Goal: Communication & Community: Answer question/provide support

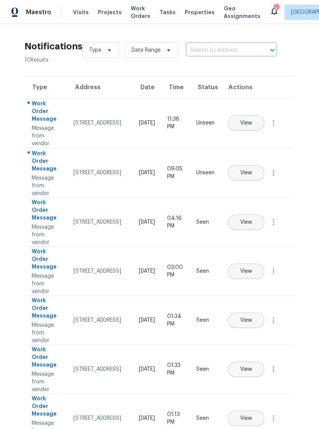
click at [192, 12] on span "Properties" at bounding box center [200, 12] width 30 height 8
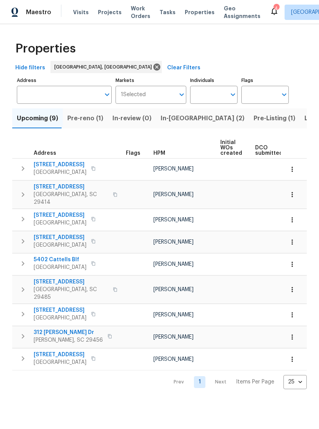
click at [270, 7] on icon at bounding box center [274, 11] width 9 height 9
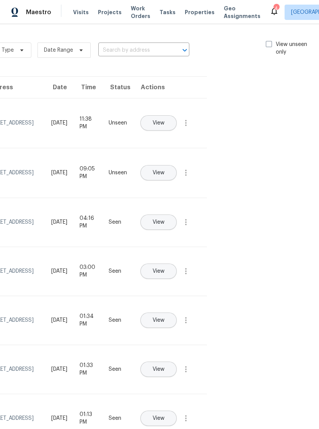
scroll to position [0, 88]
click at [271, 46] on span at bounding box center [270, 44] width 6 height 6
click at [271, 46] on input "View unseen only" at bounding box center [269, 43] width 5 height 5
checkbox input "true"
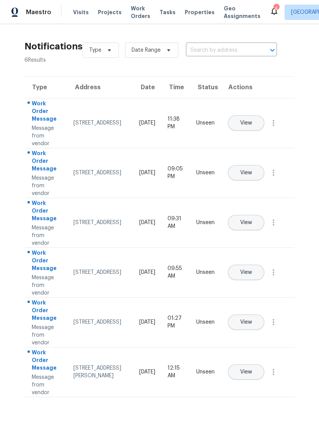
scroll to position [0, 0]
click at [252, 120] on span "View" at bounding box center [246, 123] width 12 height 6
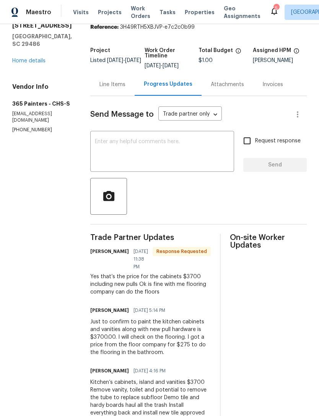
scroll to position [29, 0]
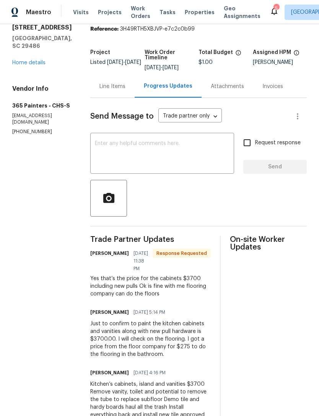
click at [156, 147] on textarea at bounding box center [162, 154] width 135 height 27
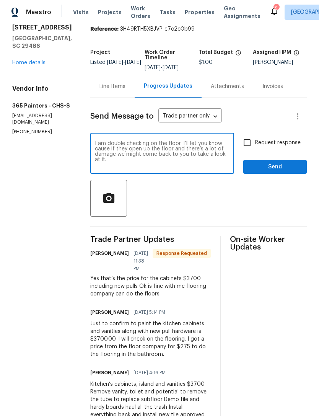
type textarea "I am double checking on the floor. I’ll let you know cause if they open up the …"
click at [249, 150] on input "Request response" at bounding box center [247, 143] width 16 height 16
checkbox input "true"
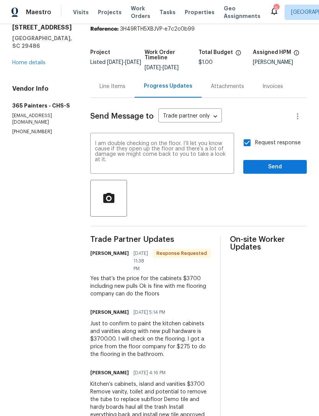
click at [204, 156] on textarea "I am double checking on the floor. I’ll let you know cause if they open up the …" at bounding box center [162, 154] width 135 height 27
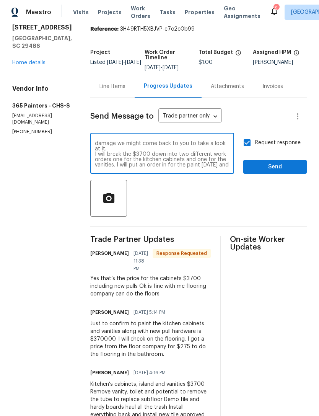
scroll to position [11, 0]
type textarea "I am double checking on the floor. I’ll let you know cause if they open up the …"
click at [276, 165] on span "Send" at bounding box center [274, 167] width 51 height 10
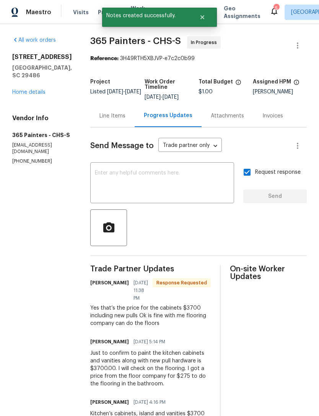
scroll to position [0, 0]
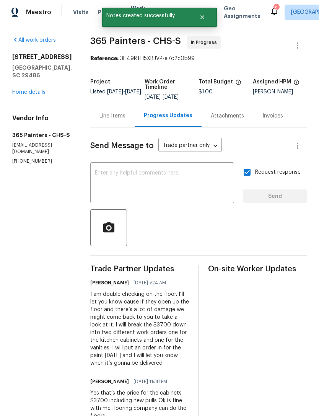
click at [274, 5] on div "5" at bounding box center [276, 9] width 5 height 8
click at [270, 11] on icon at bounding box center [274, 11] width 9 height 9
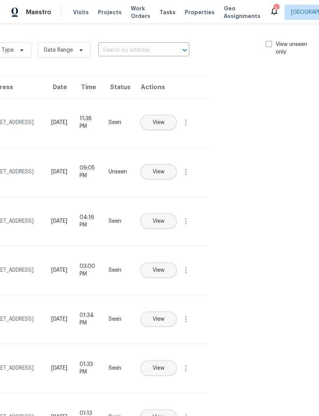
scroll to position [0, 88]
click at [273, 42] on label "View unseen only" at bounding box center [293, 48] width 53 height 15
click at [272, 42] on input "View unseen only" at bounding box center [269, 43] width 5 height 5
checkbox input "true"
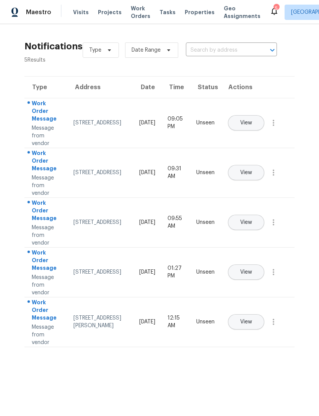
scroll to position [0, 0]
click at [264, 115] on button "View" at bounding box center [246, 122] width 36 height 15
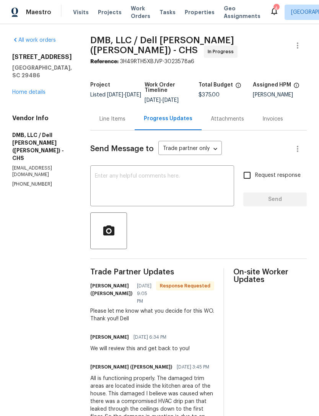
click at [274, 7] on div "4" at bounding box center [276, 9] width 5 height 8
click at [270, 7] on icon at bounding box center [274, 11] width 9 height 9
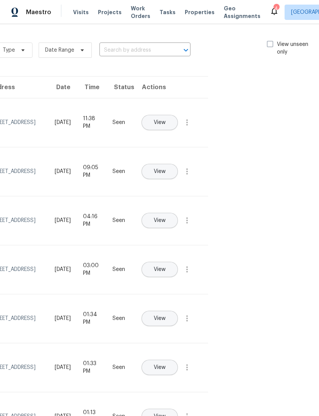
scroll to position [0, 86]
click at [271, 44] on span at bounding box center [270, 44] width 6 height 6
click at [271, 44] on input "View unseen only" at bounding box center [269, 43] width 5 height 5
checkbox input "true"
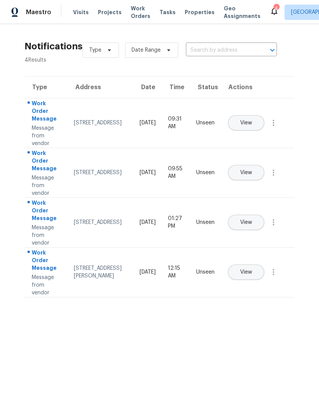
scroll to position [0, 0]
